Goal: Task Accomplishment & Management: Use online tool/utility

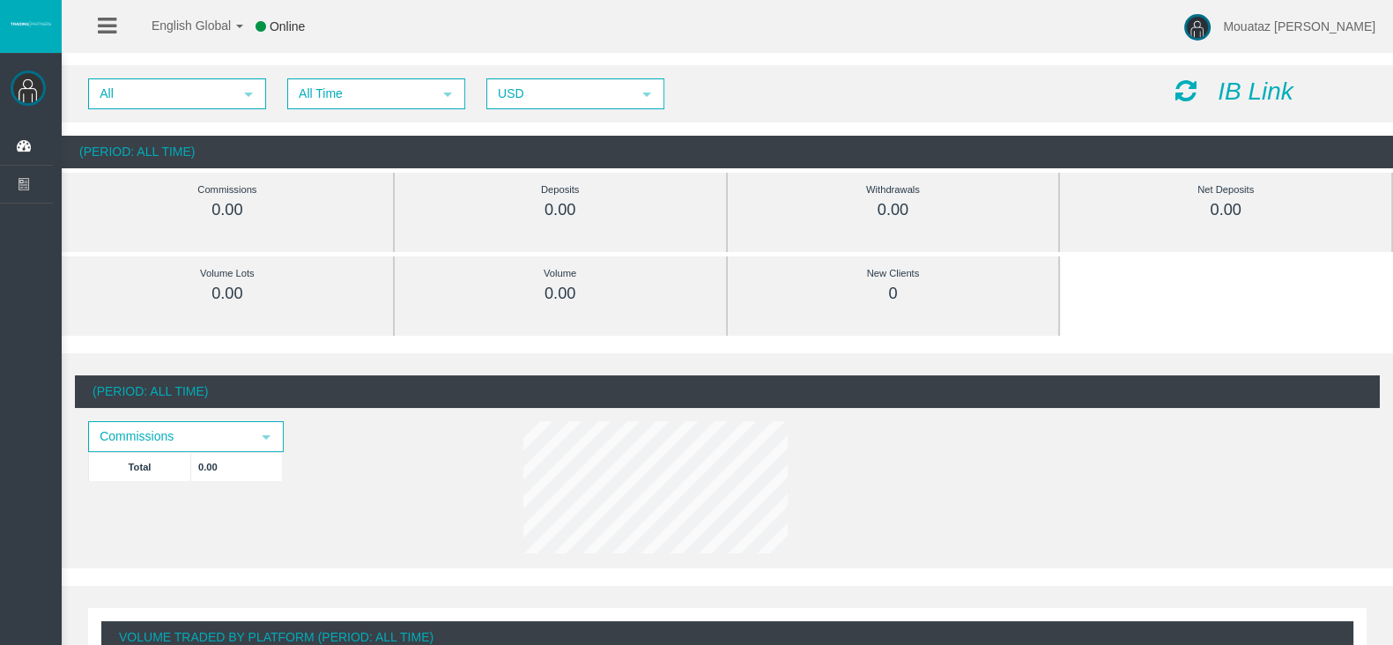
click at [1244, 90] on icon "IB Link" at bounding box center [1256, 91] width 76 height 27
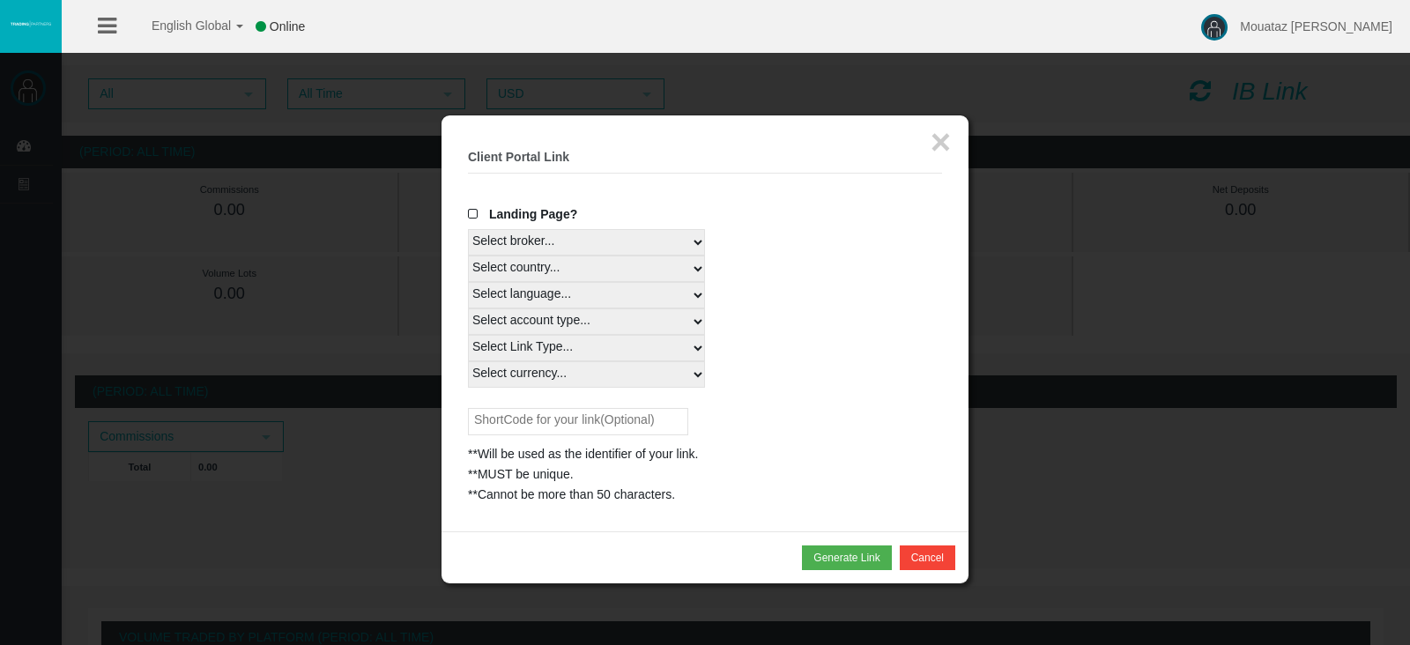
click at [471, 210] on span at bounding box center [477, 214] width 18 height 12
click at [0, 0] on input "Landing Page?" at bounding box center [0, 0] width 0 height 0
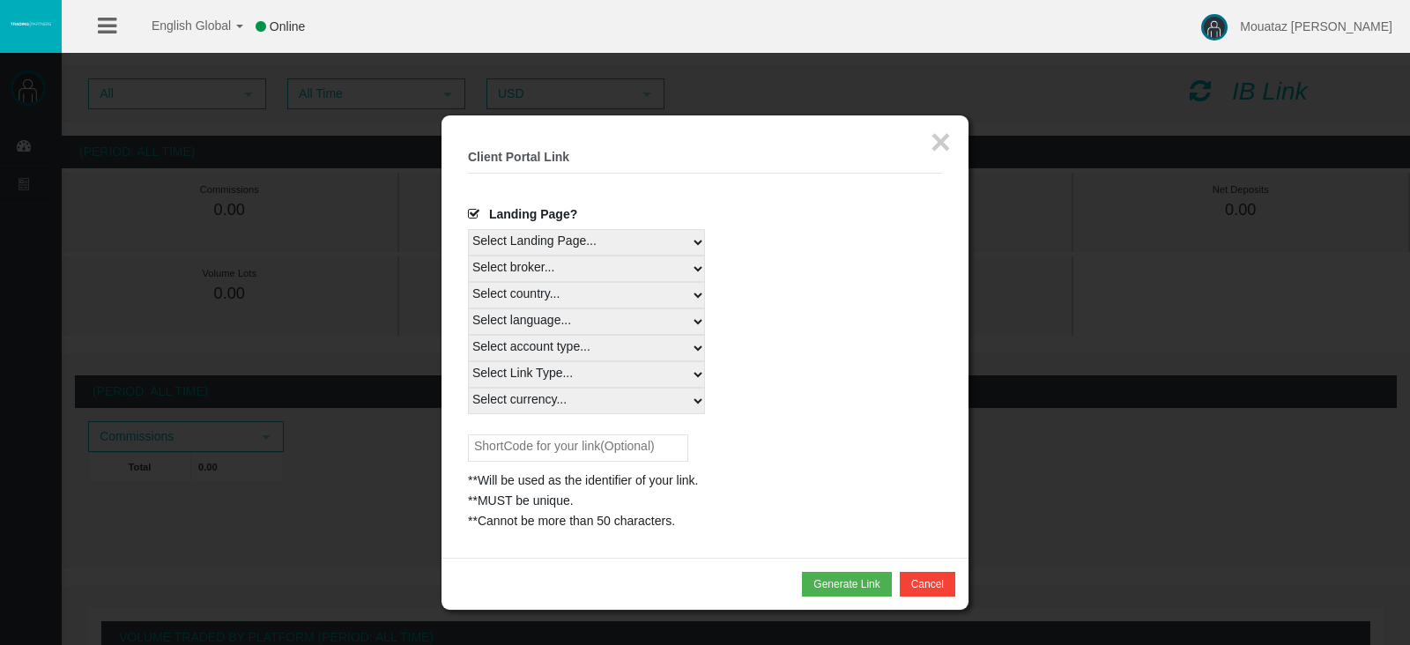
click at [661, 236] on select "Select Landing Page..." at bounding box center [586, 242] width 237 height 26
click at [641, 238] on select "Select Landing Page..." at bounding box center [586, 242] width 237 height 26
click at [658, 236] on select "Select Landing Page..." at bounding box center [586, 242] width 237 height 26
click at [468, 229] on select "Select Landing Page..." at bounding box center [586, 242] width 237 height 26
click at [585, 266] on select "Select broker... T4Trade" at bounding box center [586, 268] width 237 height 26
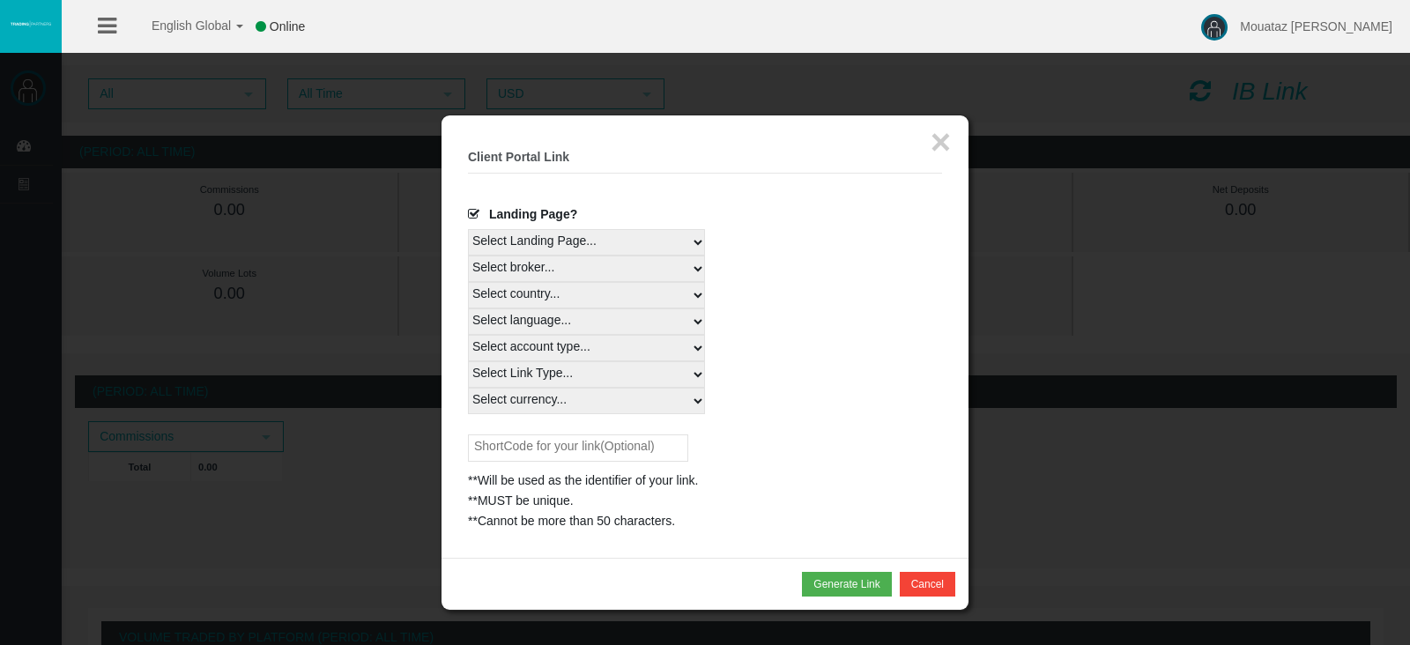
click at [468, 255] on select "Select broker... T4Trade" at bounding box center [586, 268] width 237 height 26
click at [589, 289] on select "Select country... Rest of the World" at bounding box center [586, 295] width 237 height 26
select select
click at [468, 282] on select "Select country... Rest of the World" at bounding box center [586, 295] width 237 height 26
click at [586, 319] on select "Select language... English Japanese Chinese Portuguese Spanish Czech German Fre…" at bounding box center [586, 321] width 237 height 26
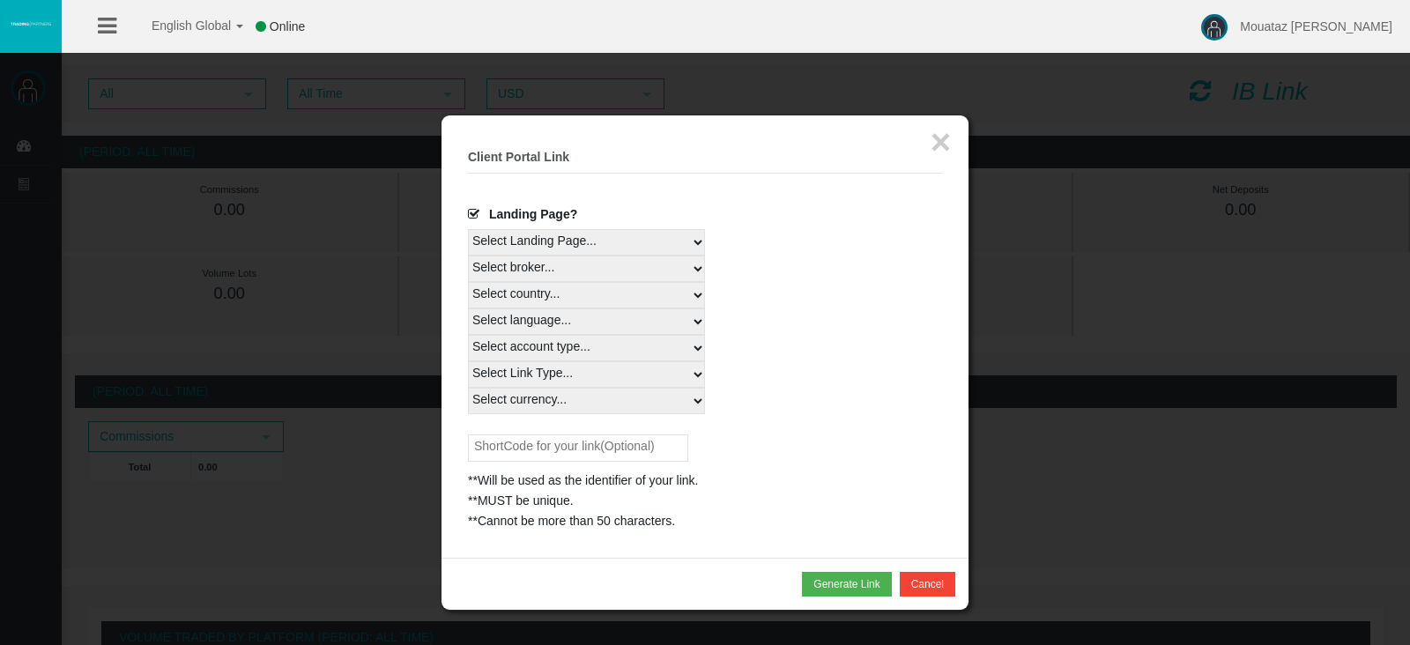
select select
click at [468, 308] on select "Select language... English Japanese Chinese Portuguese Spanish Czech German Fre…" at bounding box center [586, 321] width 237 height 26
click at [612, 344] on select "Select account type... All Platforms STP Swap Free MT4 LiveFloatingSpreadAccoun…" at bounding box center [586, 348] width 237 height 26
select select
click at [468, 335] on select "Select account type... All Platforms STP Swap Free MT4 LiveFloatingSpreadAccoun…" at bounding box center [586, 348] width 237 height 26
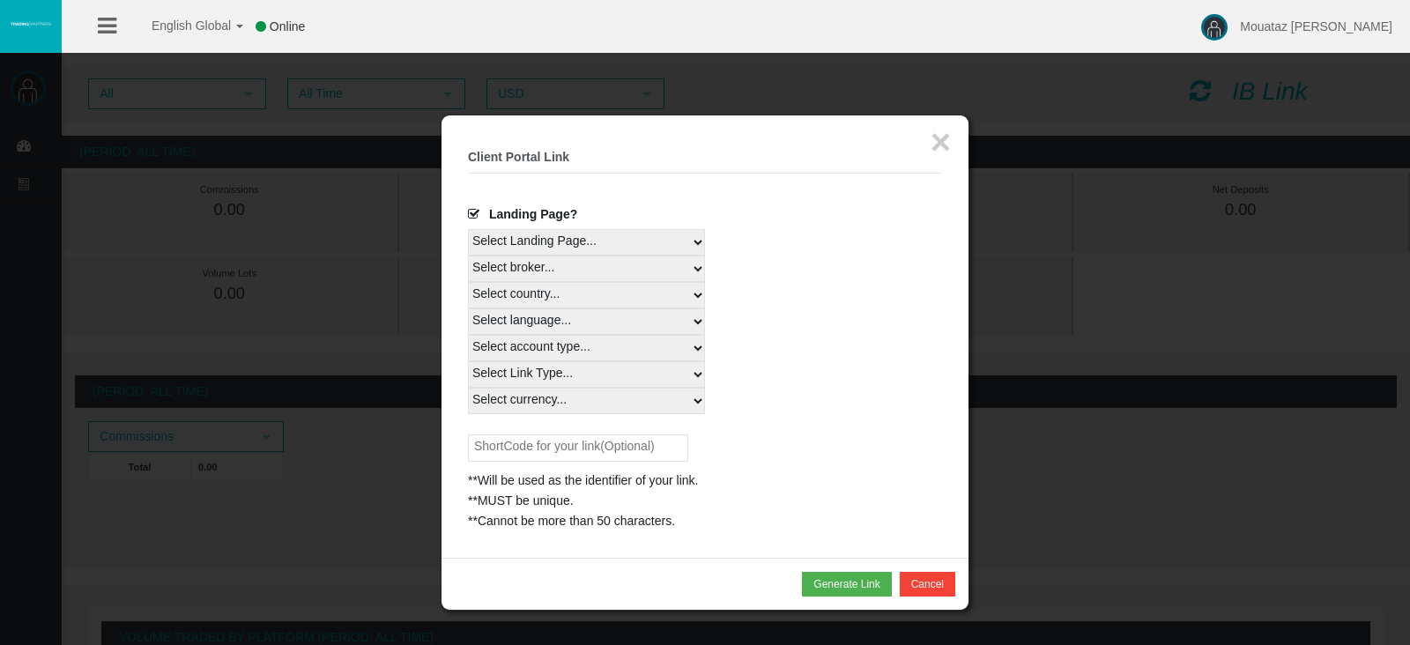
click at [607, 372] on select "Select Link Type... Real" at bounding box center [586, 374] width 237 height 26
select select "Real"
click at [468, 361] on select "Select Link Type... Real" at bounding box center [586, 374] width 237 height 26
click at [583, 394] on select "Select currency... All Currencies" at bounding box center [586, 401] width 237 height 26
select select "All Currencies"
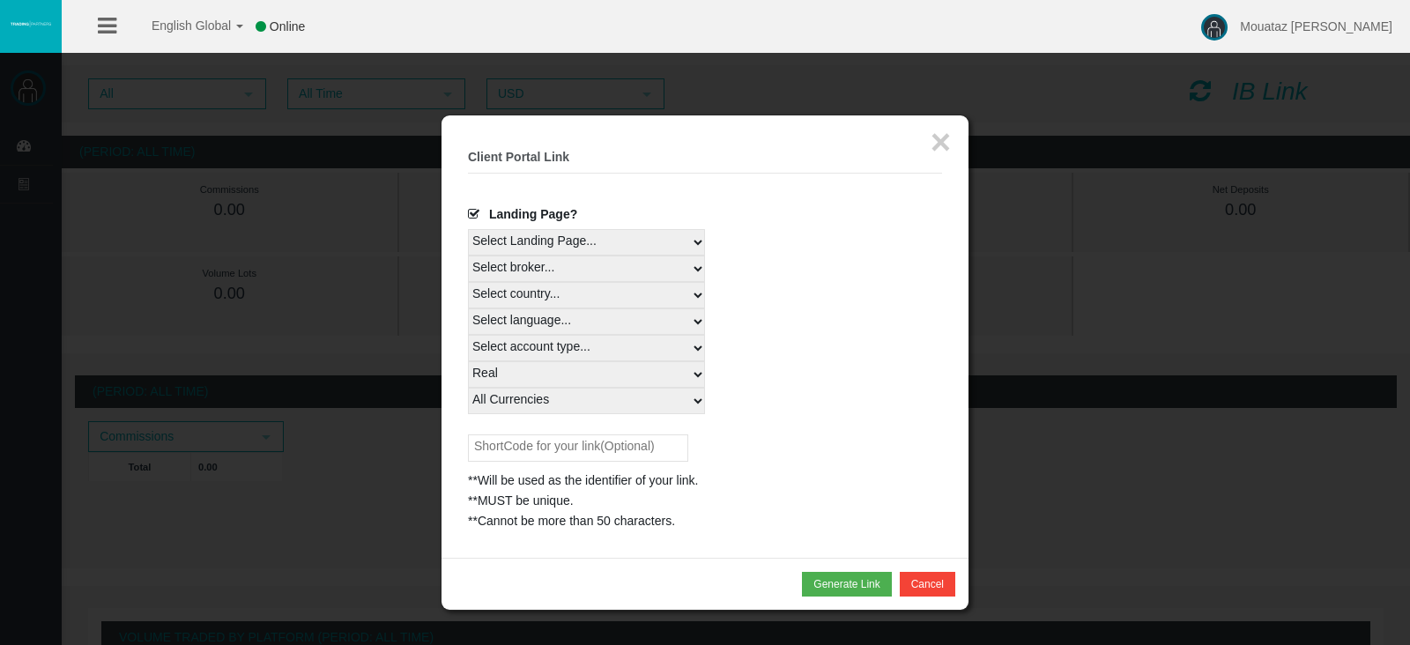
click at [468, 388] on select "Select currency... All Currencies" at bounding box center [586, 401] width 237 height 26
click at [848, 583] on button "Generate Link" at bounding box center [846, 584] width 89 height 25
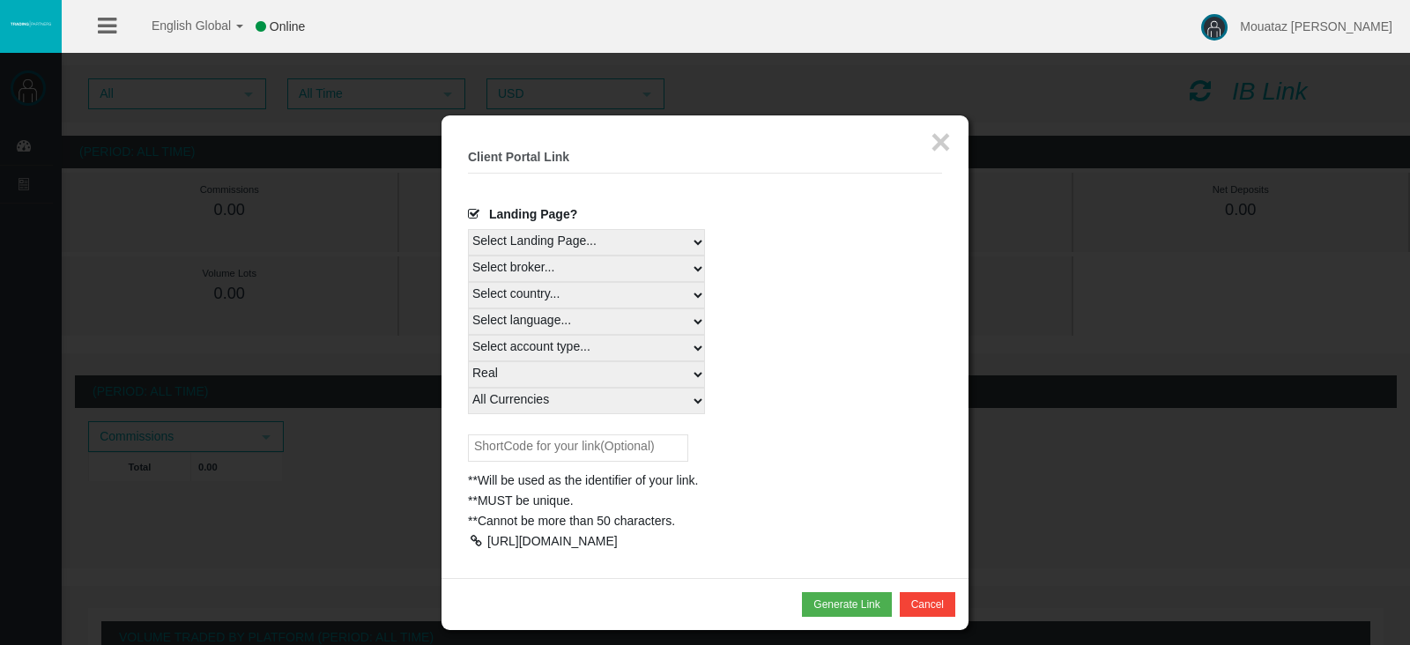
click at [472, 537] on div at bounding box center [476, 541] width 16 height 12
click at [944, 143] on button "×" at bounding box center [940, 141] width 20 height 35
